Goal: Task Accomplishment & Management: Use online tool/utility

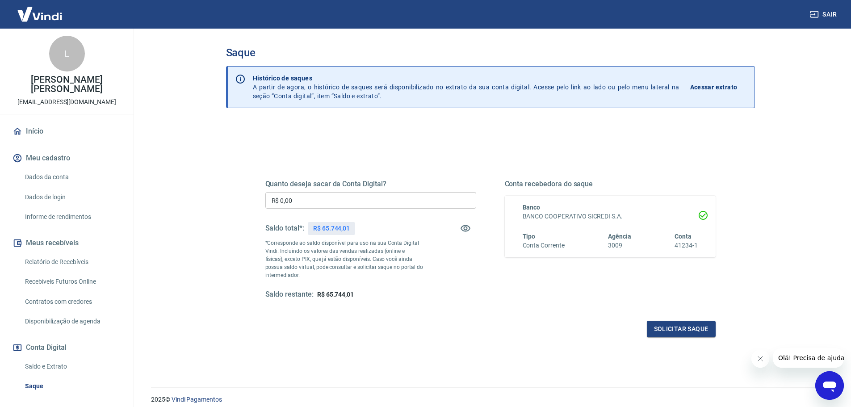
click at [349, 202] on input "R$ 0,00" at bounding box center [370, 200] width 211 height 17
type input "R$ 65.744,01"
click at [667, 330] on button "Solicitar saque" at bounding box center [681, 329] width 69 height 17
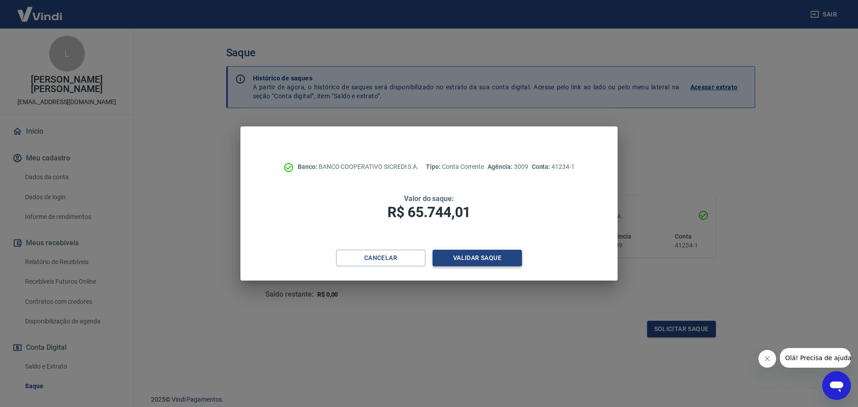
click at [471, 262] on button "Validar saque" at bounding box center [477, 258] width 89 height 17
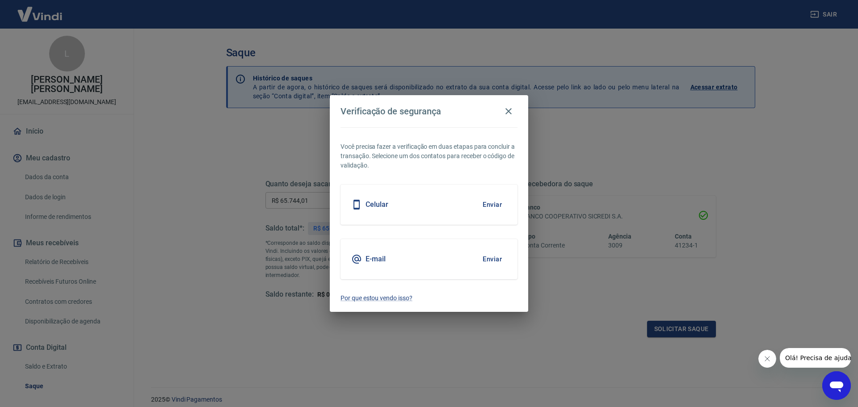
click at [489, 207] on button "Enviar" at bounding box center [492, 204] width 29 height 19
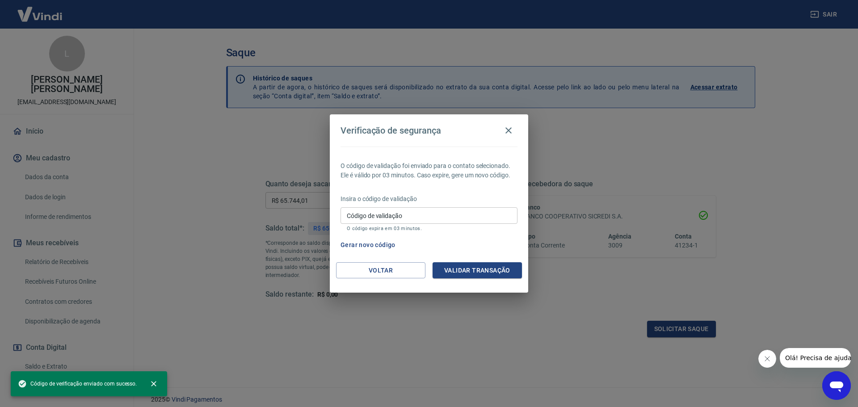
click at [459, 213] on input "Código de validação" at bounding box center [429, 215] width 177 height 17
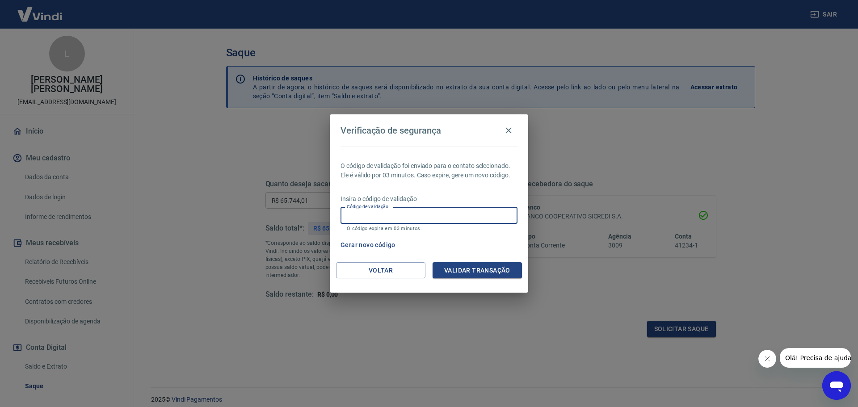
click at [387, 217] on input "Código de validação" at bounding box center [429, 215] width 177 height 17
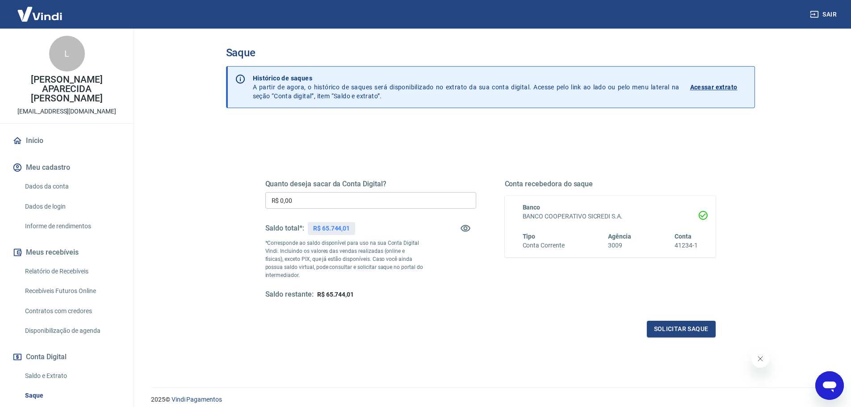
click at [352, 204] on input "R$ 0,00" at bounding box center [370, 200] width 211 height 17
type input "R$ 65.744,01"
click at [658, 333] on button "Solicitar saque" at bounding box center [681, 329] width 69 height 17
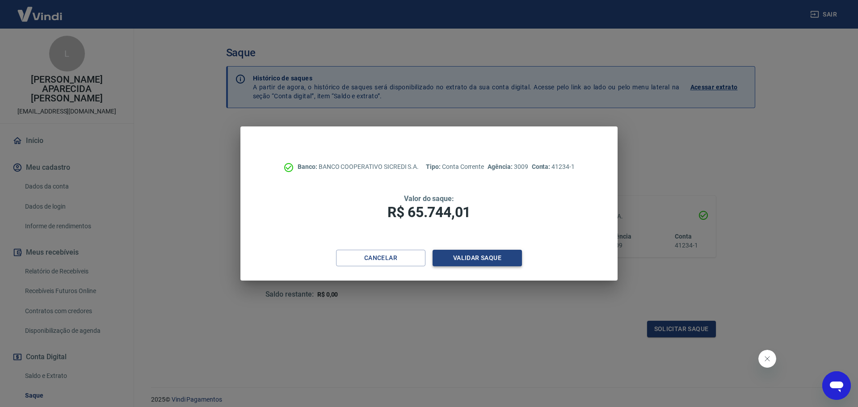
click at [473, 261] on button "Validar saque" at bounding box center [477, 258] width 89 height 17
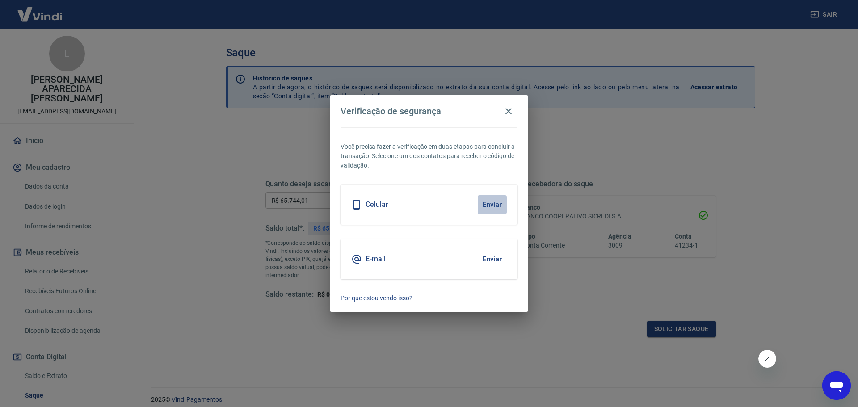
click at [488, 203] on button "Enviar" at bounding box center [492, 204] width 29 height 19
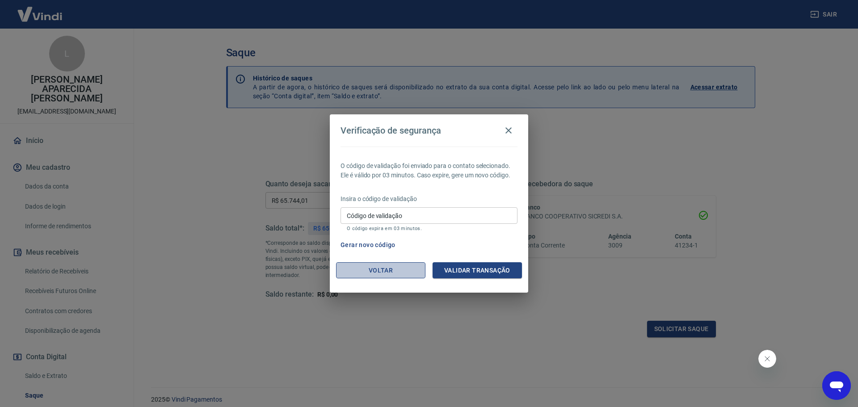
click at [383, 273] on button "Voltar" at bounding box center [380, 270] width 89 height 17
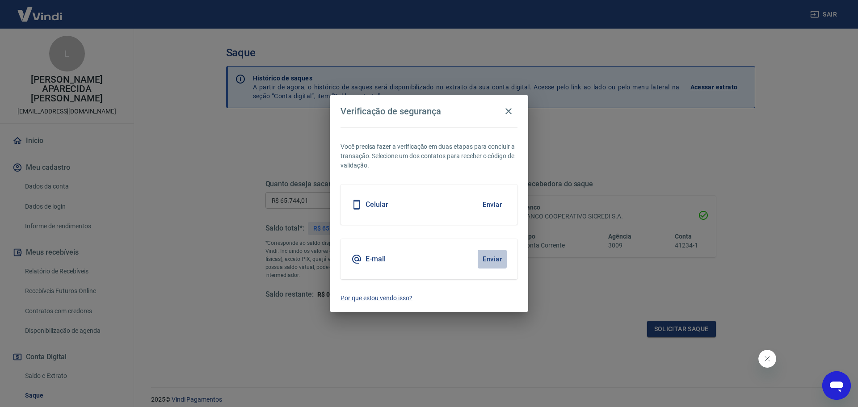
click at [494, 255] on button "Enviar" at bounding box center [492, 259] width 29 height 19
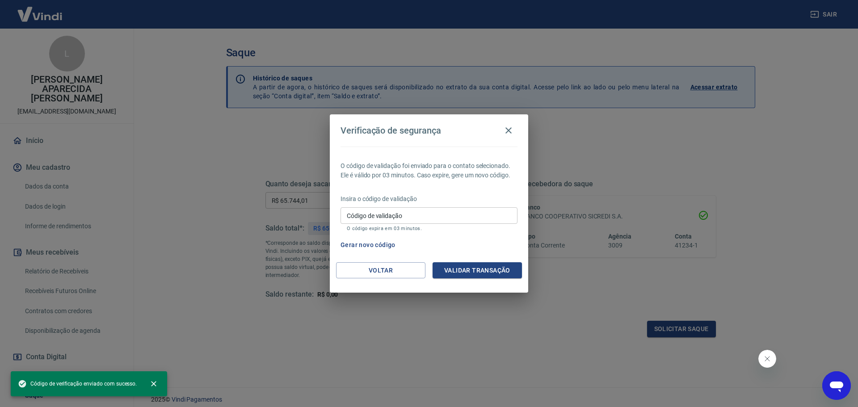
click at [375, 211] on div "Código de validação Código de validação O código expira em 03 minutos." at bounding box center [429, 219] width 177 height 24
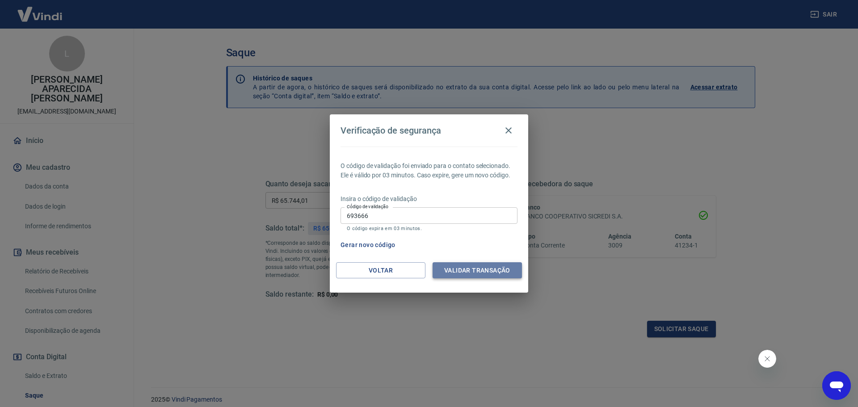
click at [442, 267] on button "Validar transação" at bounding box center [477, 270] width 89 height 17
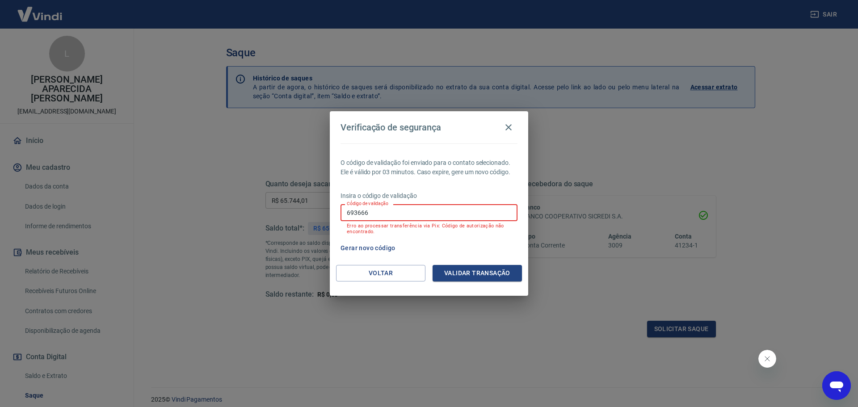
drag, startPoint x: 375, startPoint y: 214, endPoint x: 291, endPoint y: 205, distance: 85.4
click at [291, 205] on div "Verificação de segurança O código de validação foi enviado para o contato selec…" at bounding box center [429, 203] width 858 height 407
type input "498138"
click at [483, 273] on button "Validar transação" at bounding box center [477, 273] width 89 height 17
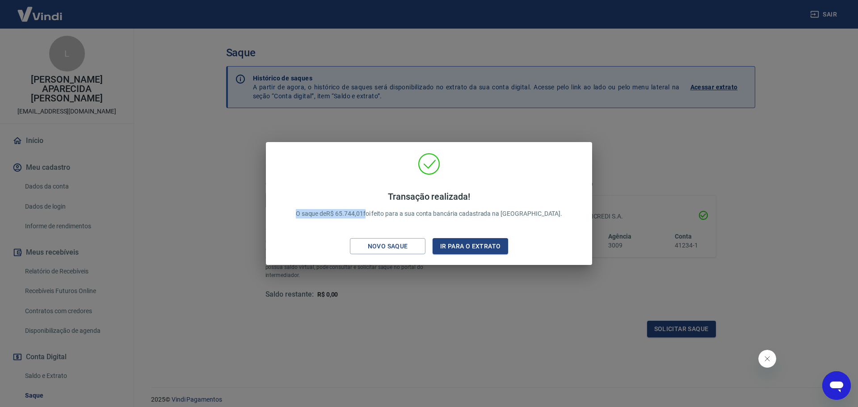
drag, startPoint x: 315, startPoint y: 214, endPoint x: 396, endPoint y: 217, distance: 81.4
click at [388, 217] on div "Transação realizada! O saque de R$ 65.744,01 foi feito para a sua conta bancári…" at bounding box center [429, 204] width 288 height 45
copy p "O saque de R$ 65.744,01"
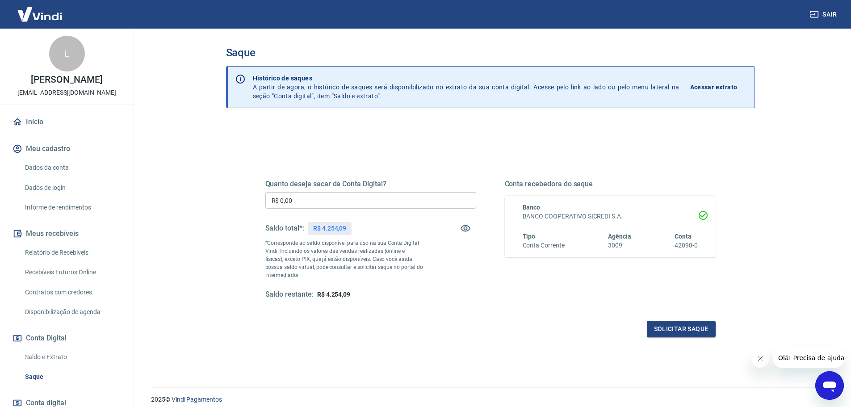
click at [365, 197] on input "R$ 0,00" at bounding box center [370, 200] width 211 height 17
type input "R$ 4.254,09"
click at [682, 322] on button "Solicitar saque" at bounding box center [681, 329] width 69 height 17
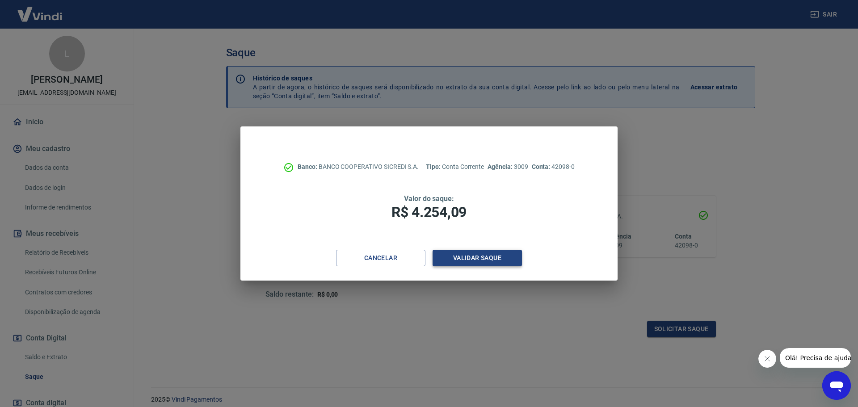
click at [510, 252] on button "Validar saque" at bounding box center [477, 258] width 89 height 17
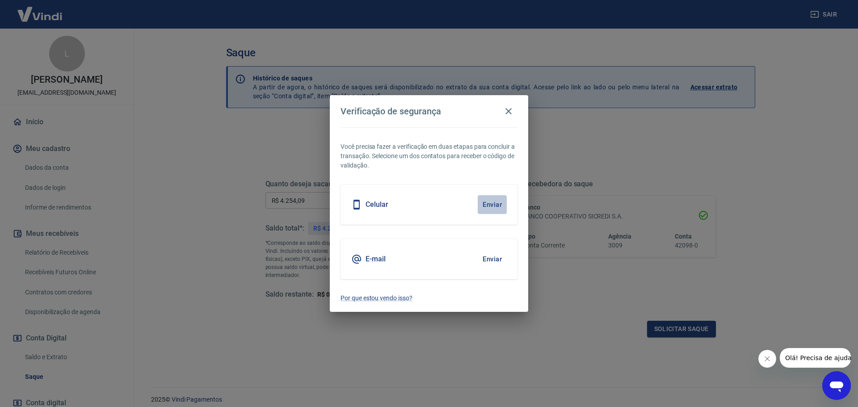
click at [488, 203] on button "Enviar" at bounding box center [492, 204] width 29 height 19
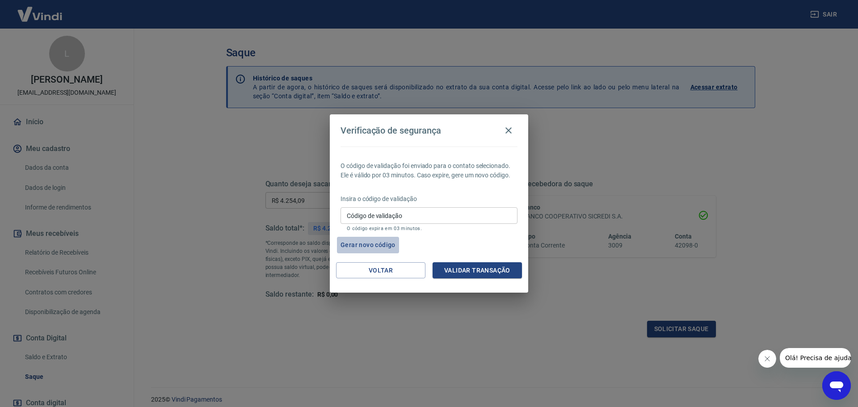
click at [370, 244] on button "Gerar novo código" at bounding box center [368, 245] width 62 height 17
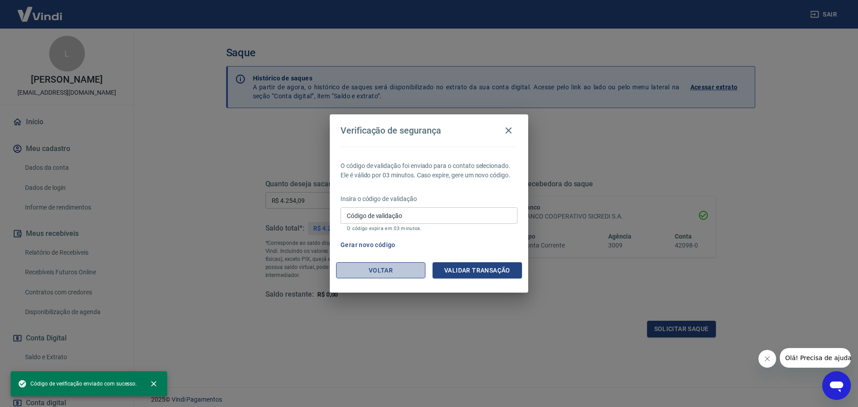
click at [381, 264] on button "Voltar" at bounding box center [380, 270] width 89 height 17
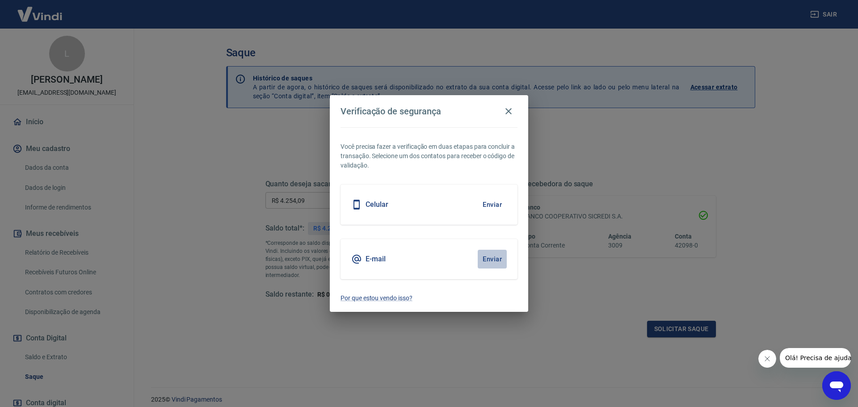
click at [481, 254] on button "Enviar" at bounding box center [492, 259] width 29 height 19
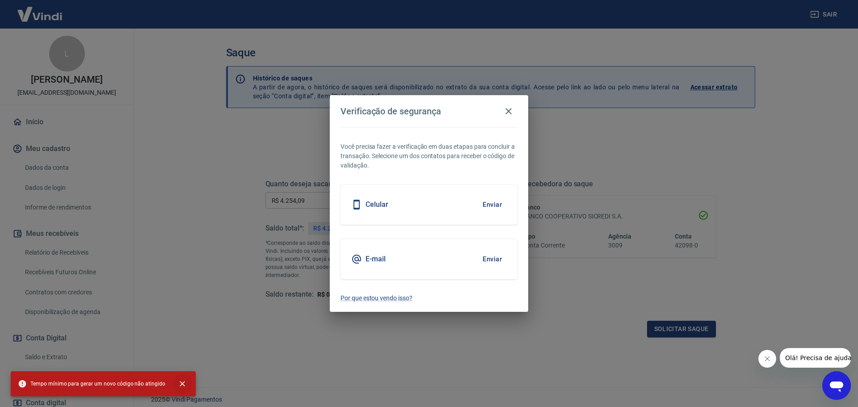
click at [180, 383] on icon "close" at bounding box center [182, 383] width 9 height 9
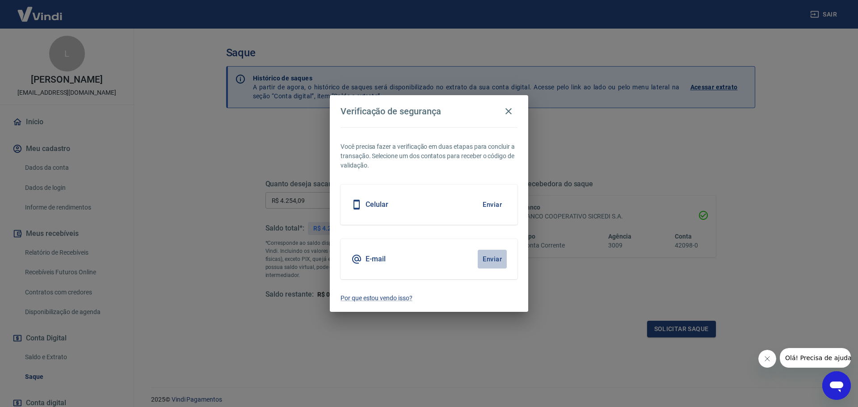
click at [486, 261] on button "Enviar" at bounding box center [492, 259] width 29 height 19
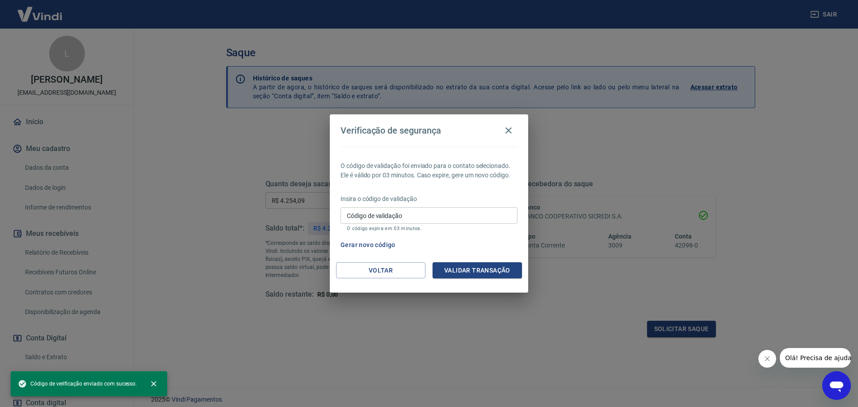
click at [407, 222] on input "Código de validação" at bounding box center [429, 215] width 177 height 17
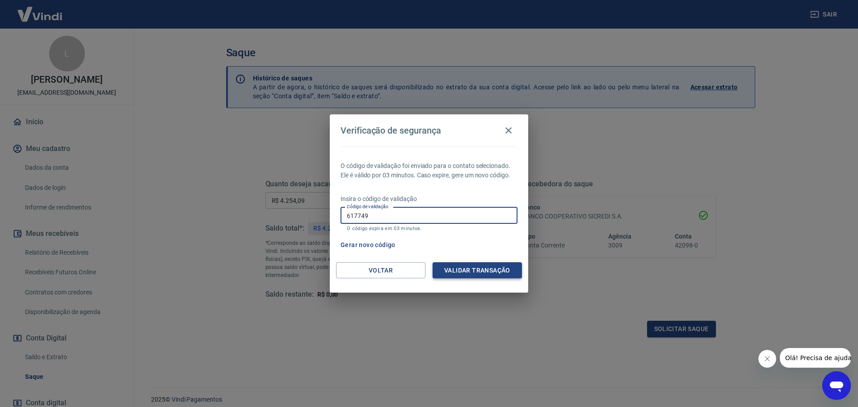
type input "617749"
click at [458, 267] on button "Validar transação" at bounding box center [477, 270] width 89 height 17
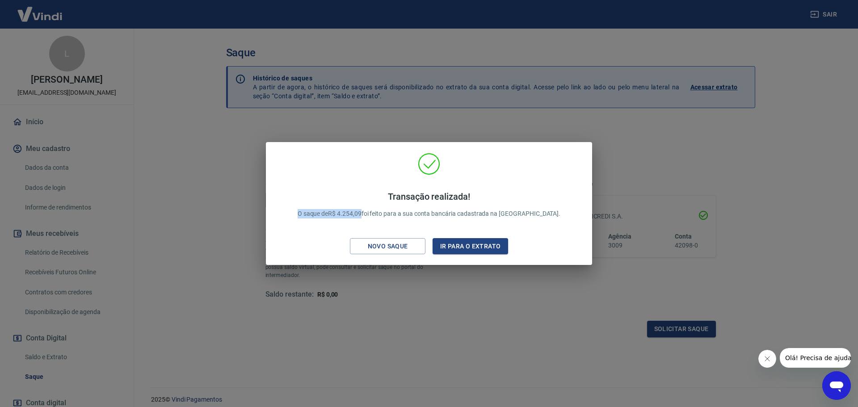
drag, startPoint x: 314, startPoint y: 206, endPoint x: 386, endPoint y: 212, distance: 71.8
click at [386, 212] on div "Transação realizada! O saque de R$ 4.254,09 foi feito para a sua conta bancária…" at bounding box center [429, 204] width 285 height 45
copy p "O saque de R$ 4.254,09"
